Goal: Information Seeking & Learning: Learn about a topic

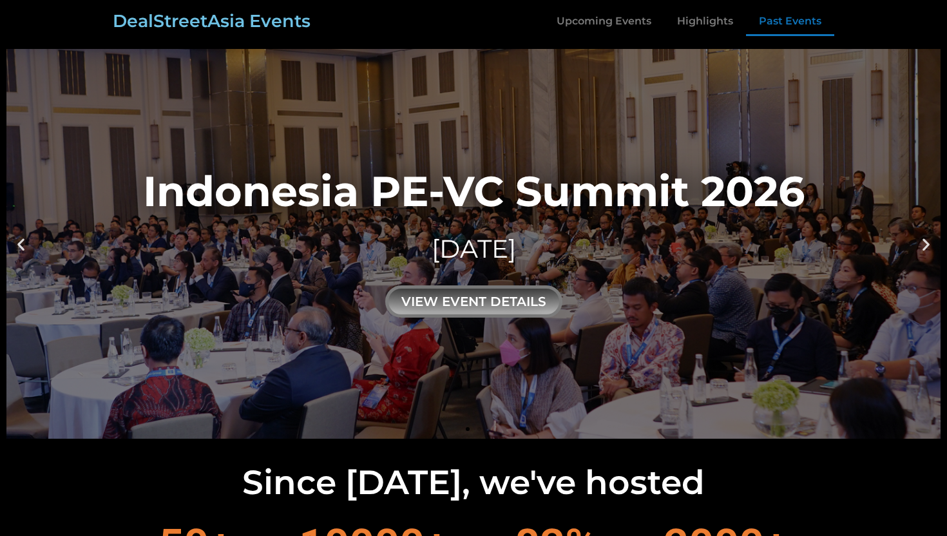
click at [806, 26] on link "Past Events" at bounding box center [790, 21] width 88 height 30
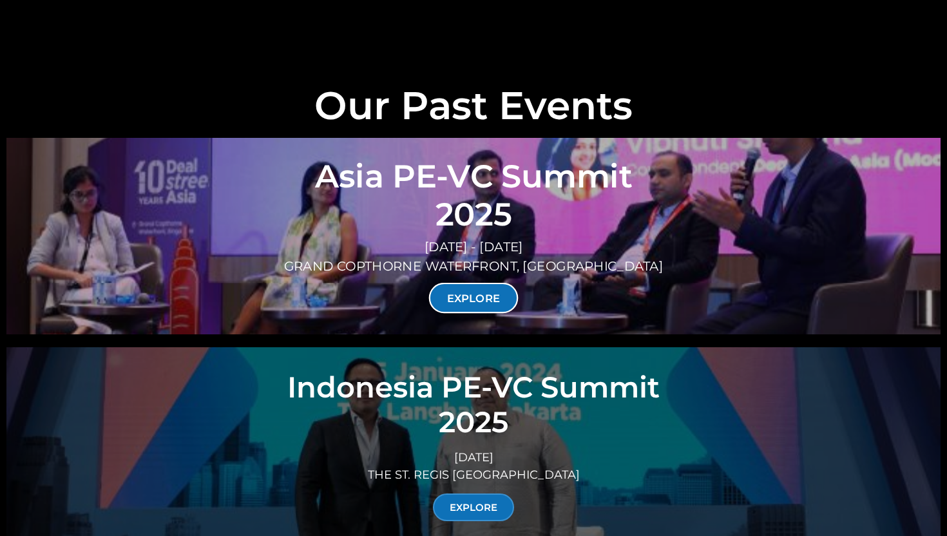
click at [488, 283] on link "EXPLORE" at bounding box center [474, 298] width 90 height 30
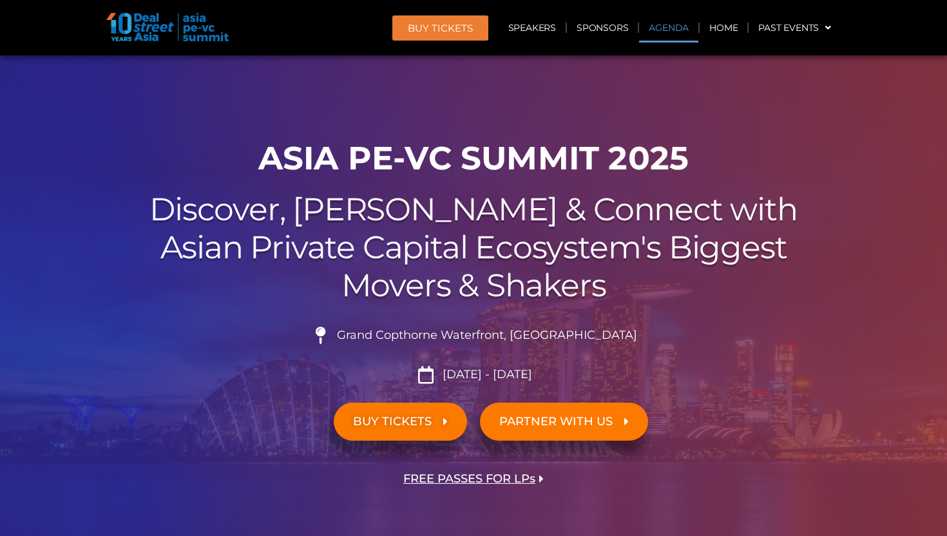
click at [675, 33] on link "Agenda" at bounding box center [668, 28] width 59 height 30
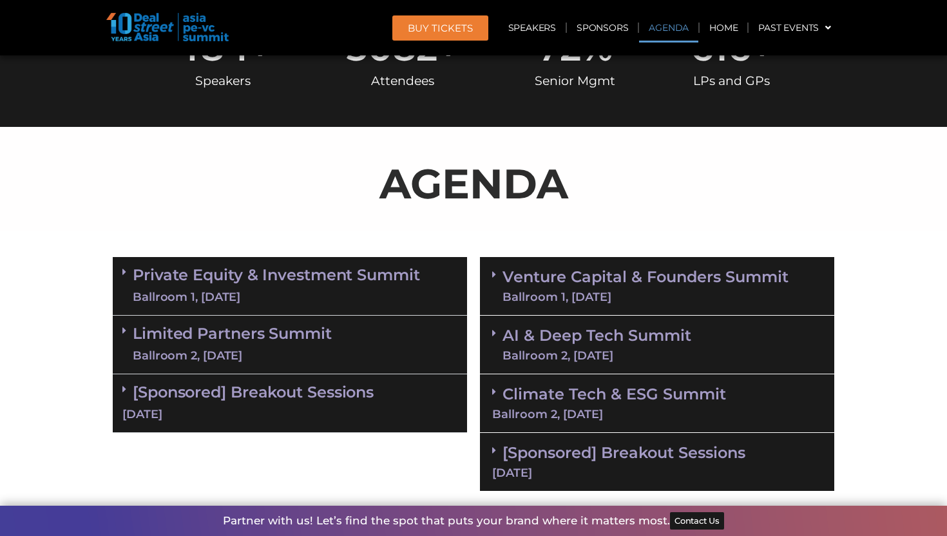
scroll to position [685, 0]
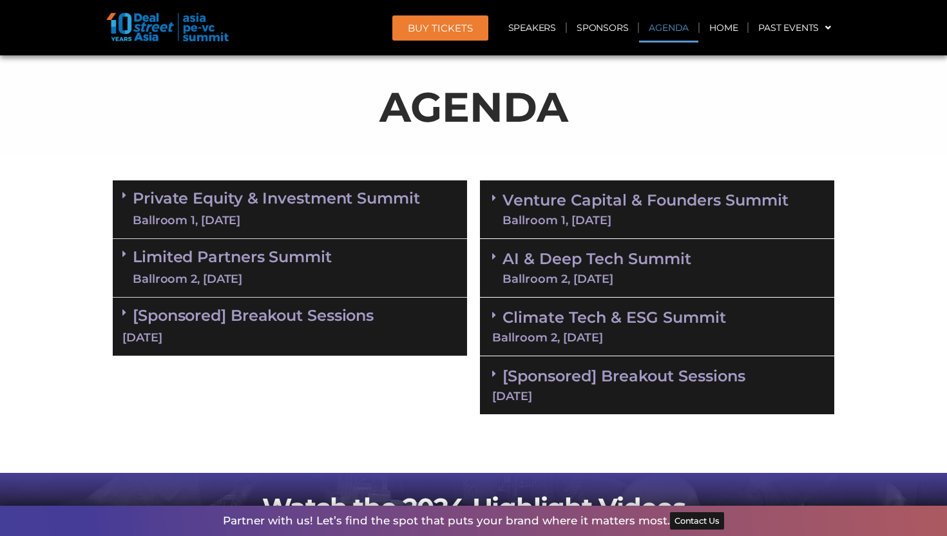
click at [363, 192] on link "Private Equity & Investment Summit Ballroom 1, [DATE]" at bounding box center [276, 209] width 287 height 39
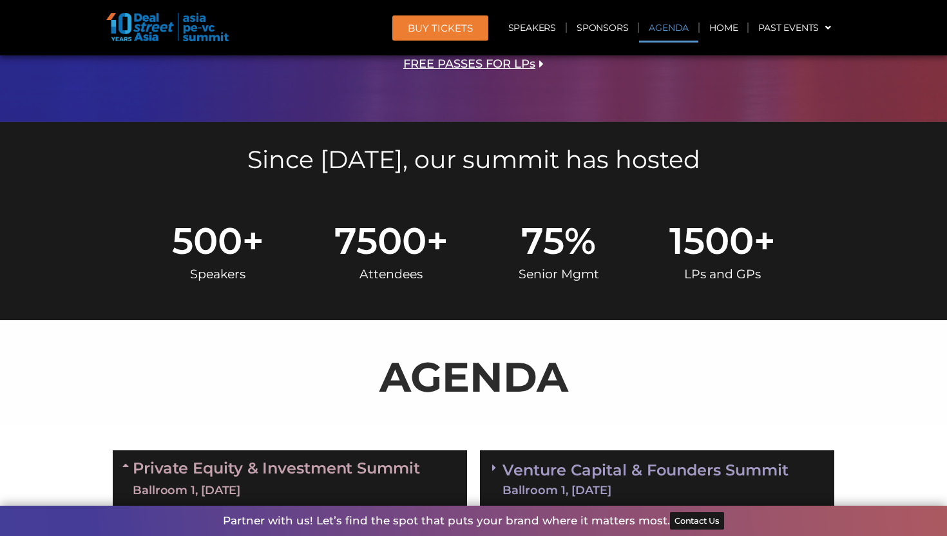
scroll to position [225, 0]
